Goal: Information Seeking & Learning: Learn about a topic

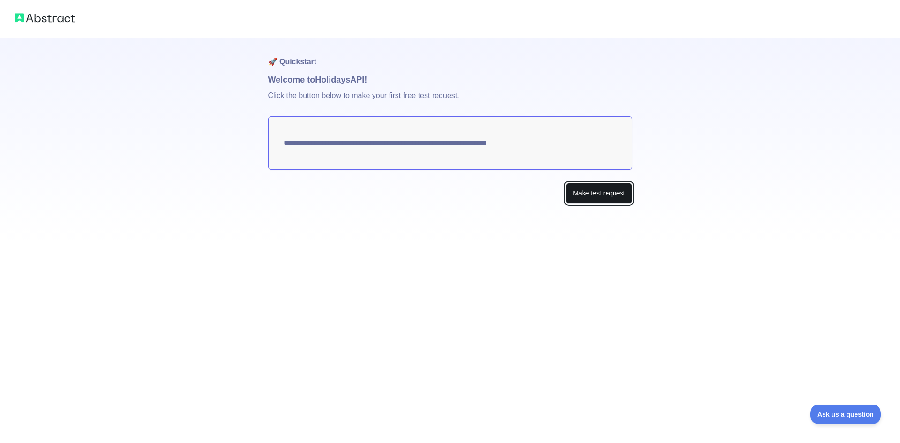
click at [579, 193] on button "Make test request" at bounding box center [599, 193] width 66 height 21
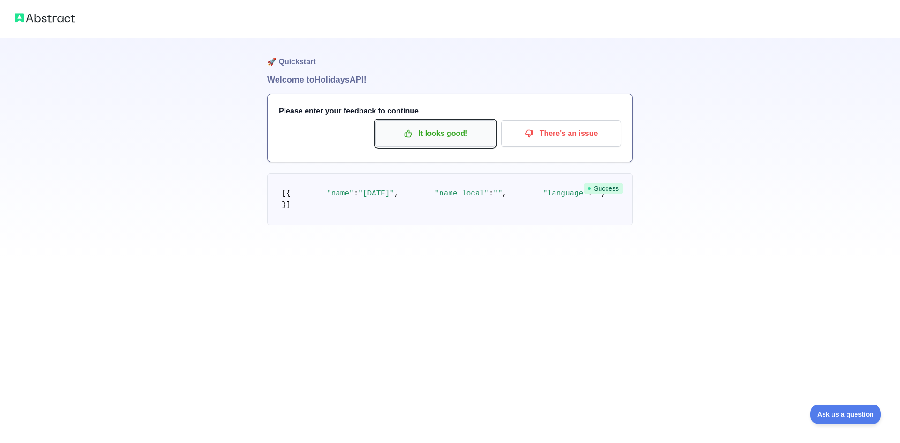
click at [467, 140] on p "It looks good!" at bounding box center [435, 134] width 106 height 16
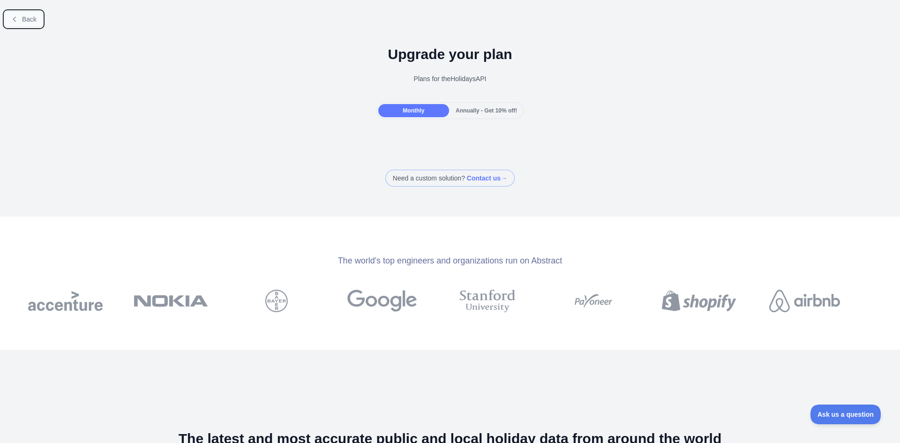
click at [22, 20] on span "Back" at bounding box center [29, 18] width 15 height 7
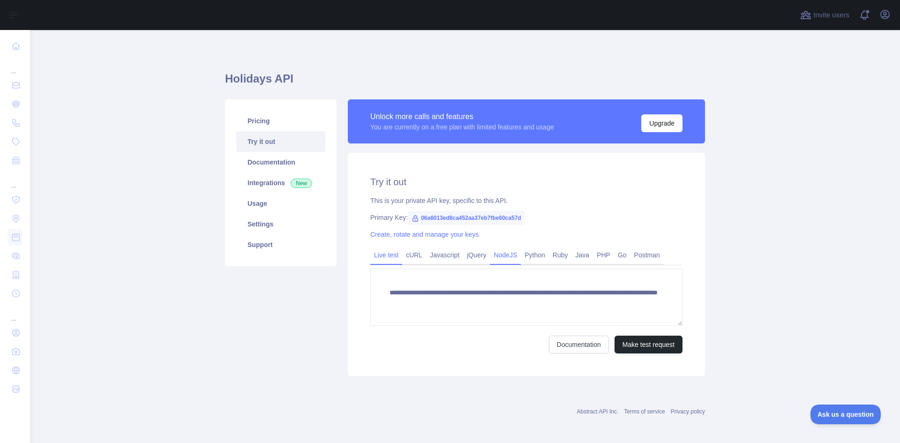
click at [499, 255] on link "NodeJS" at bounding box center [505, 254] width 31 height 15
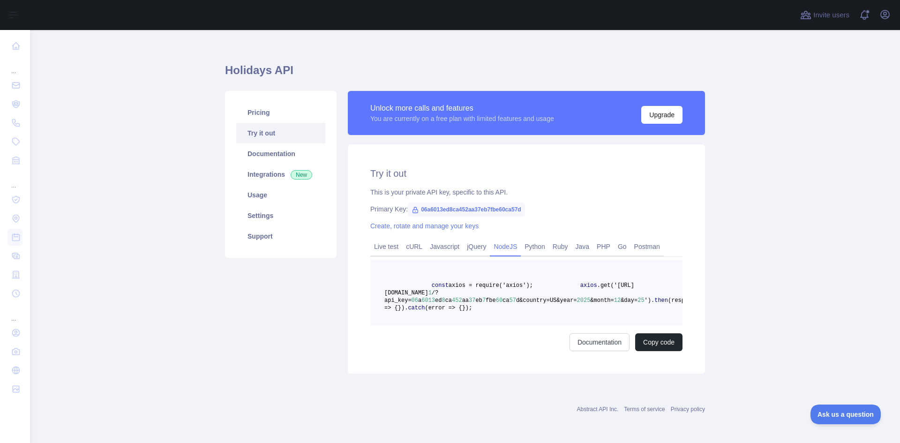
scroll to position [31, 0]
click at [461, 305] on span "(error => {" at bounding box center [442, 308] width 37 height 7
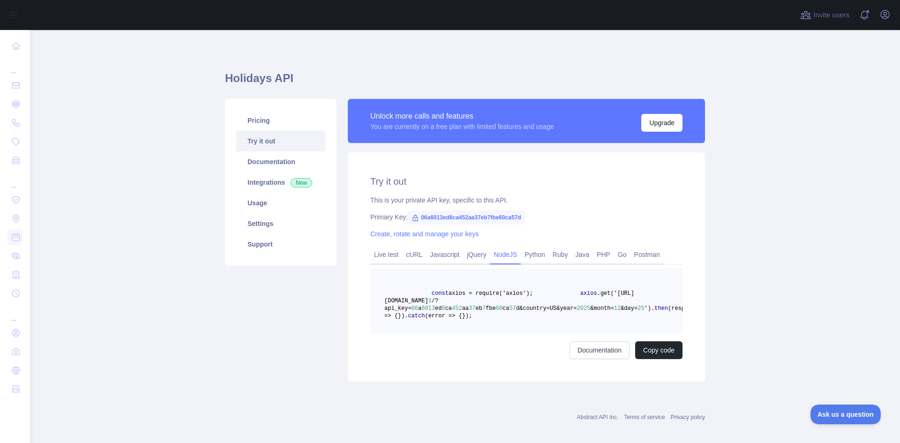
scroll to position [0, 0]
click at [386, 250] on link "Live test" at bounding box center [386, 254] width 32 height 15
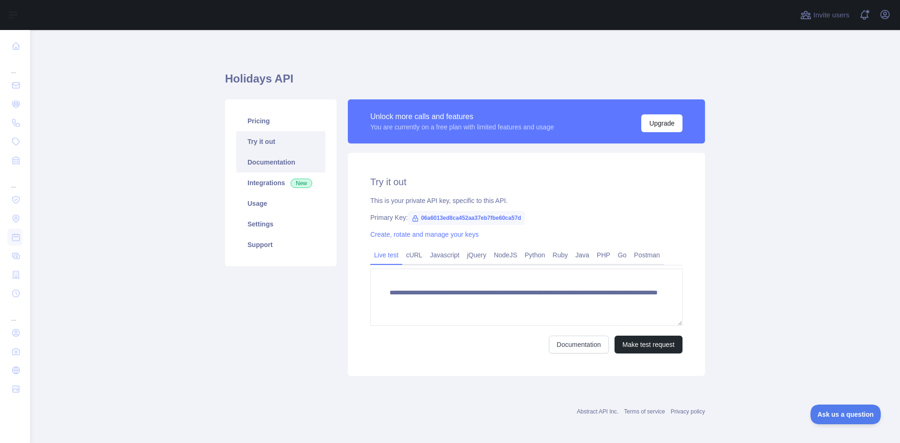
click at [297, 165] on link "Documentation" at bounding box center [280, 162] width 89 height 21
click at [283, 206] on link "Usage" at bounding box center [280, 203] width 89 height 21
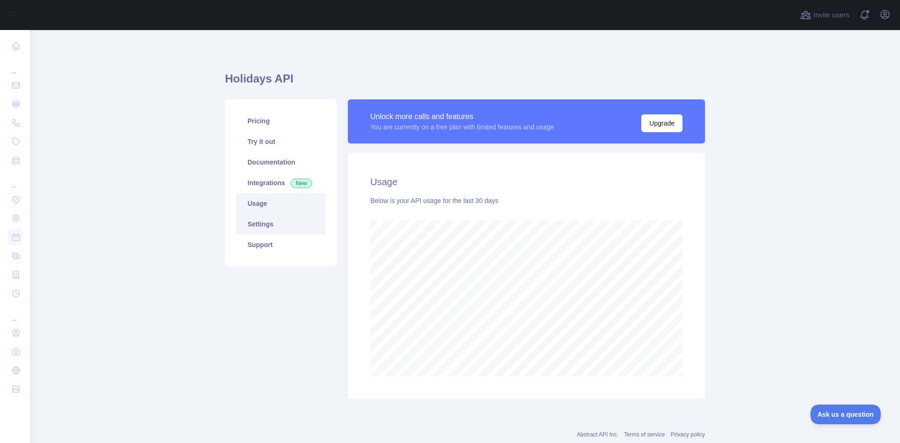
click at [271, 222] on link "Settings" at bounding box center [280, 224] width 89 height 21
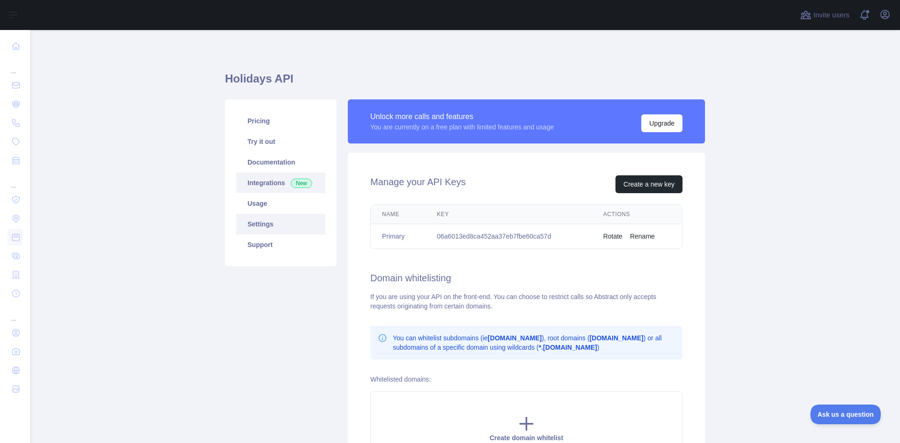
click at [277, 186] on link "Integrations New" at bounding box center [280, 182] width 89 height 21
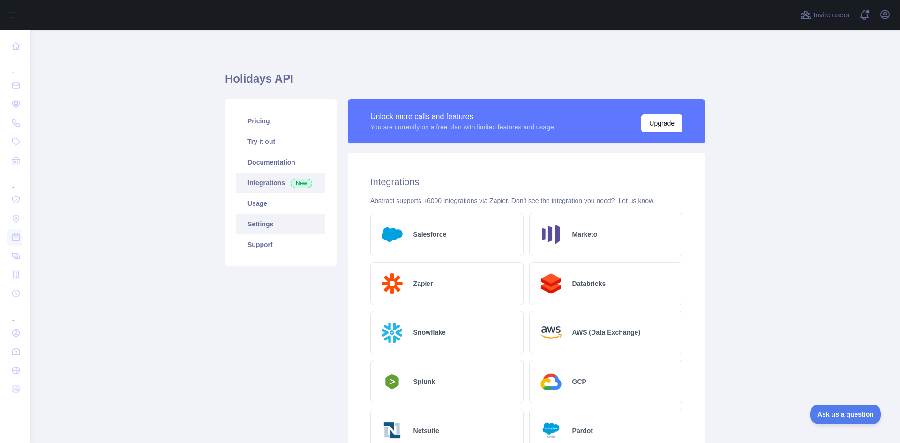
click at [268, 224] on link "Settings" at bounding box center [280, 224] width 89 height 21
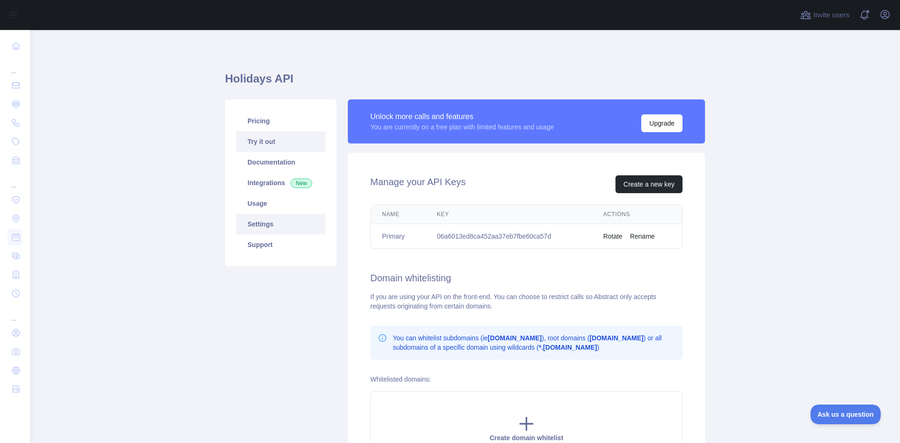
click at [294, 144] on link "Try it out" at bounding box center [280, 141] width 89 height 21
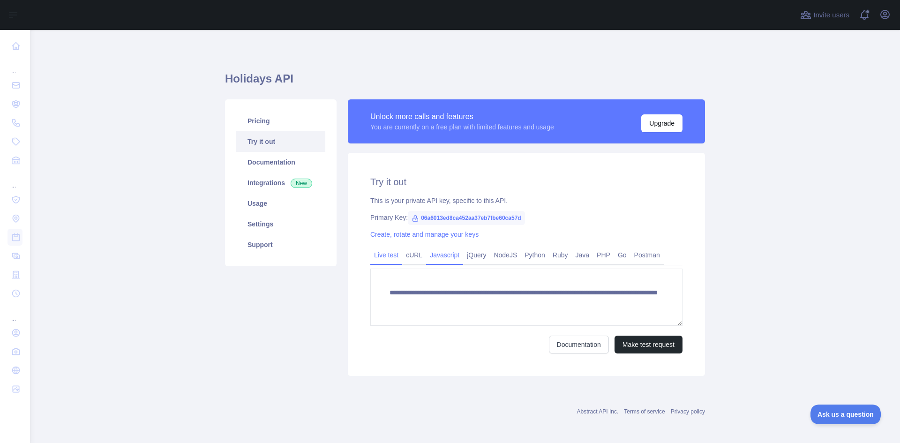
click at [435, 253] on link "Javascript" at bounding box center [444, 254] width 37 height 15
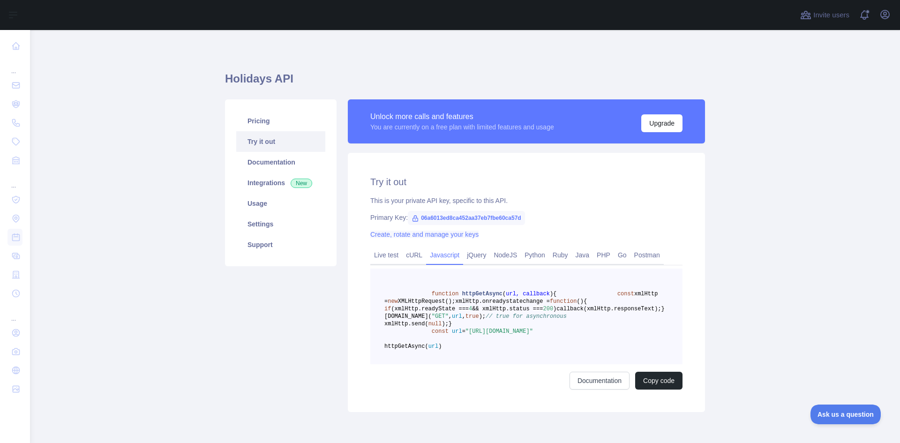
click at [429, 231] on link "Create, rotate and manage your keys" at bounding box center [424, 234] width 108 height 7
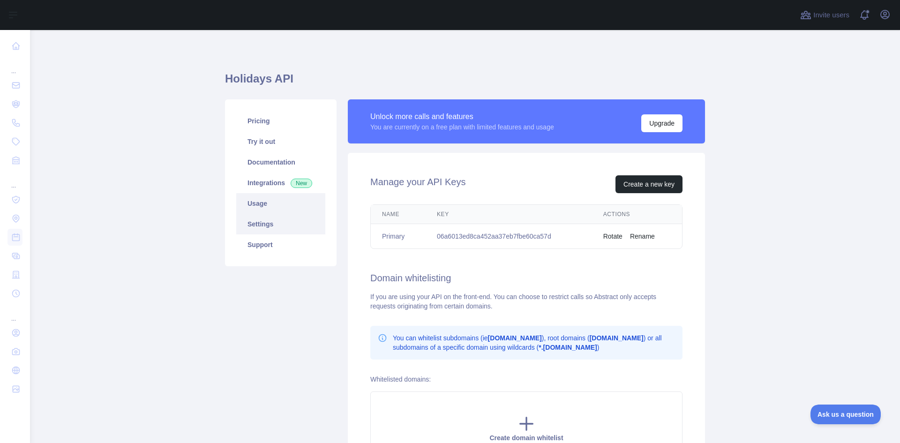
click at [291, 204] on link "Usage" at bounding box center [280, 203] width 89 height 21
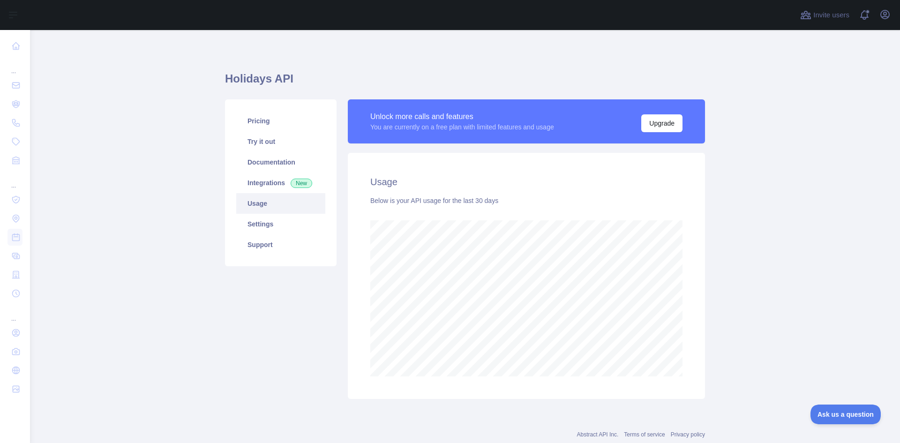
scroll to position [413, 863]
click at [282, 157] on link "Documentation" at bounding box center [280, 162] width 89 height 21
click at [283, 136] on link "Try it out" at bounding box center [280, 141] width 89 height 21
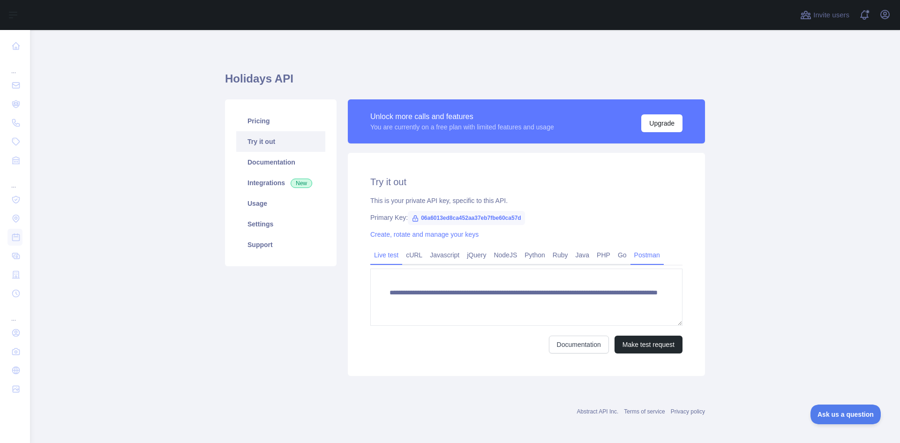
click at [637, 252] on link "Postman" at bounding box center [646, 254] width 33 height 15
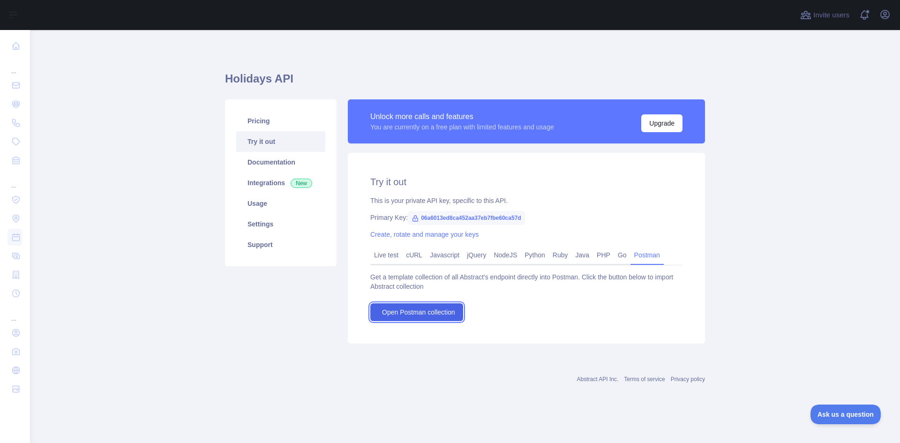
click at [439, 309] on span "Open Postman collection" at bounding box center [418, 311] width 73 height 9
click at [434, 310] on span "Open Postman collection" at bounding box center [418, 311] width 73 height 9
click at [414, 308] on span "Open Postman collection" at bounding box center [418, 311] width 73 height 9
click at [286, 123] on link "Pricing" at bounding box center [280, 121] width 89 height 21
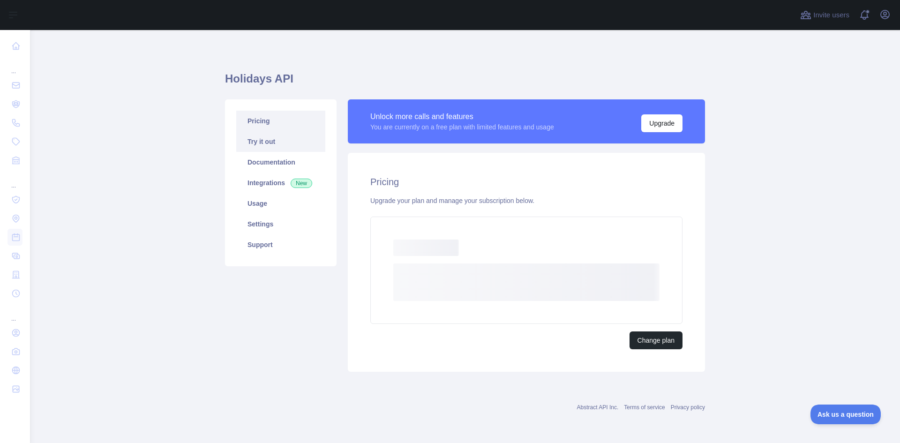
click at [283, 147] on link "Try it out" at bounding box center [280, 141] width 89 height 21
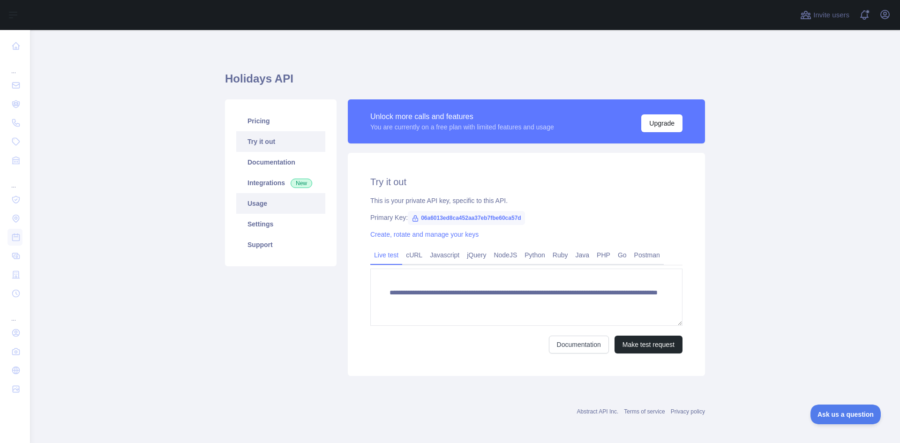
click at [265, 202] on link "Usage" at bounding box center [280, 203] width 89 height 21
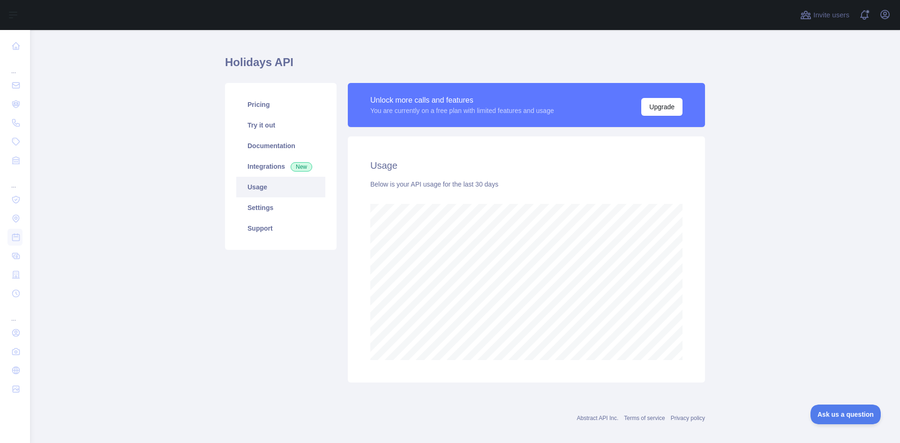
scroll to position [25, 0]
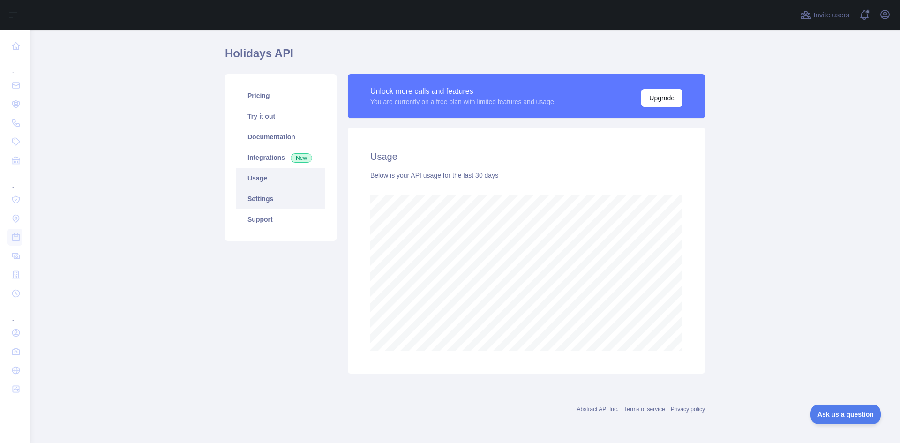
click at [262, 196] on link "Settings" at bounding box center [280, 198] width 89 height 21
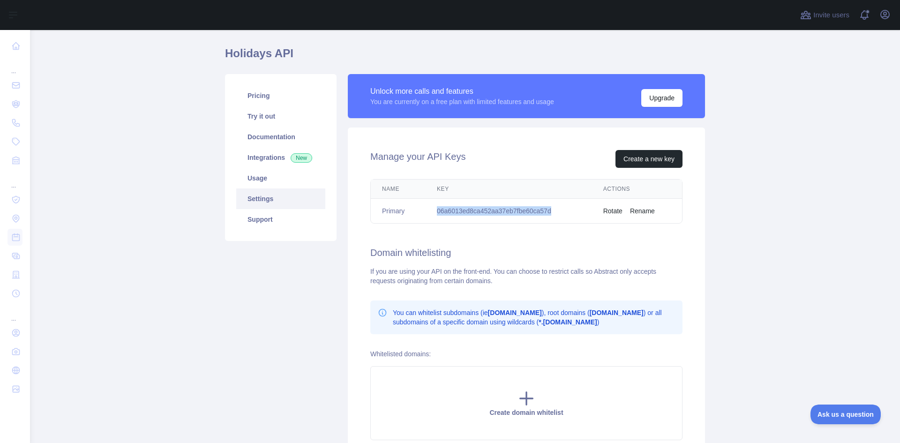
drag, startPoint x: 558, startPoint y: 209, endPoint x: 431, endPoint y: 214, distance: 128.0
click at [431, 214] on td "06a6013ed8ca452aa37eb7fbe60ca57d" at bounding box center [508, 211] width 166 height 25
copy td "06a6013ed8ca452aa37eb7fbe60ca57d"
click at [273, 97] on link "Pricing" at bounding box center [280, 95] width 89 height 21
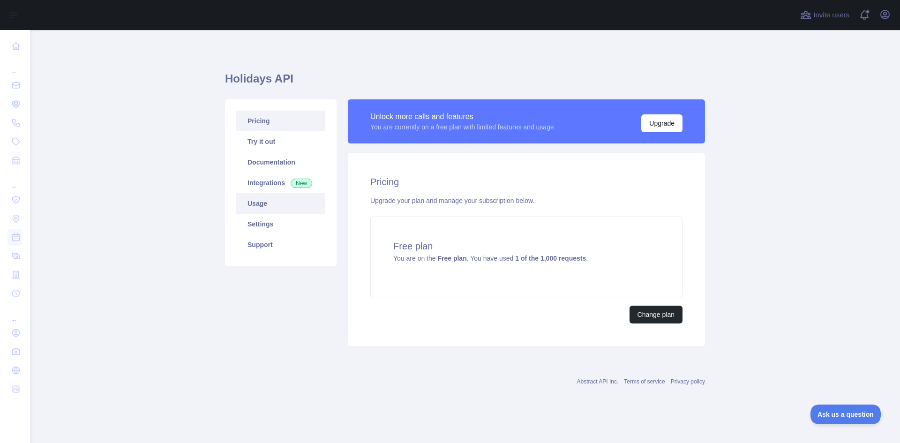
click at [262, 199] on link "Usage" at bounding box center [280, 203] width 89 height 21
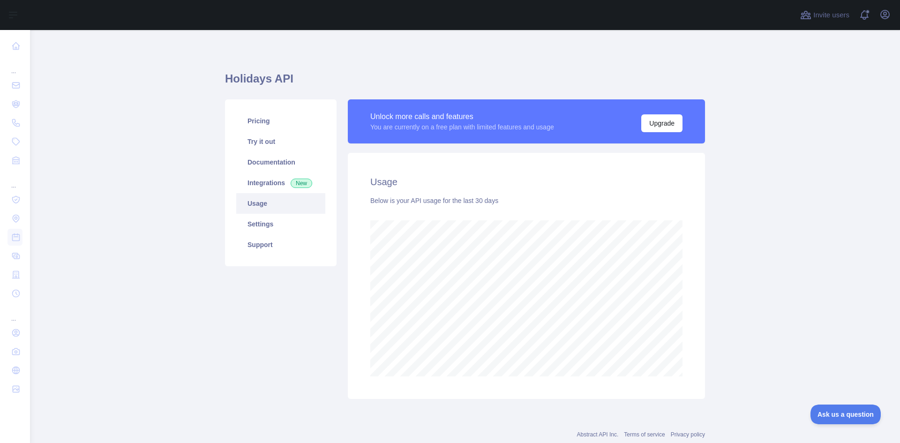
scroll to position [413, 863]
click at [268, 179] on link "Integrations New" at bounding box center [280, 182] width 89 height 21
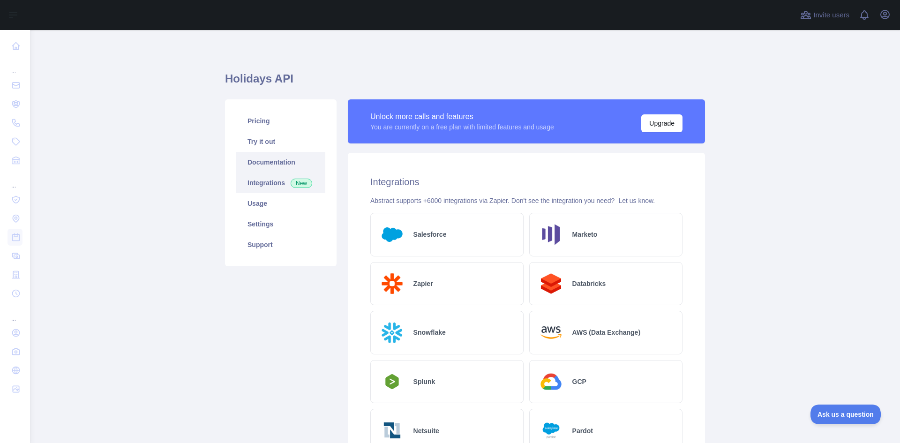
click at [269, 155] on link "Documentation" at bounding box center [280, 162] width 89 height 21
